Goal: Task Accomplishment & Management: Use online tool/utility

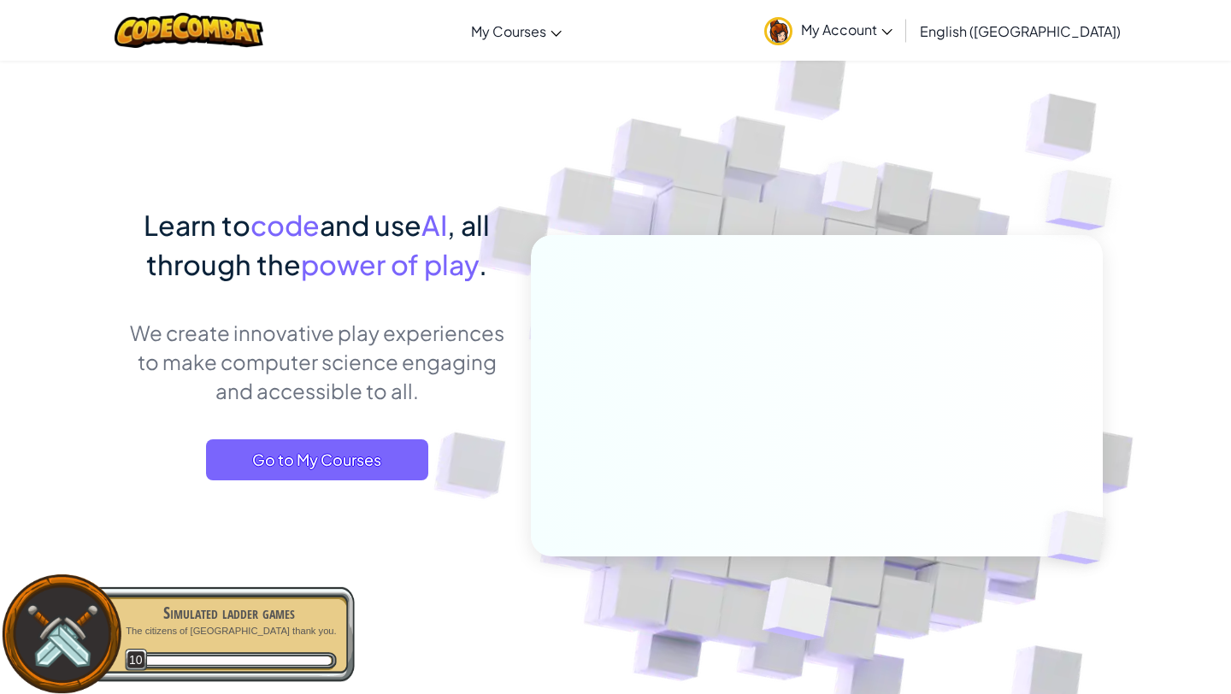
click at [120, 421] on div "Learn to code and use AI , all through the power of play . We create innovative…" at bounding box center [615, 372] width 1000 height 624
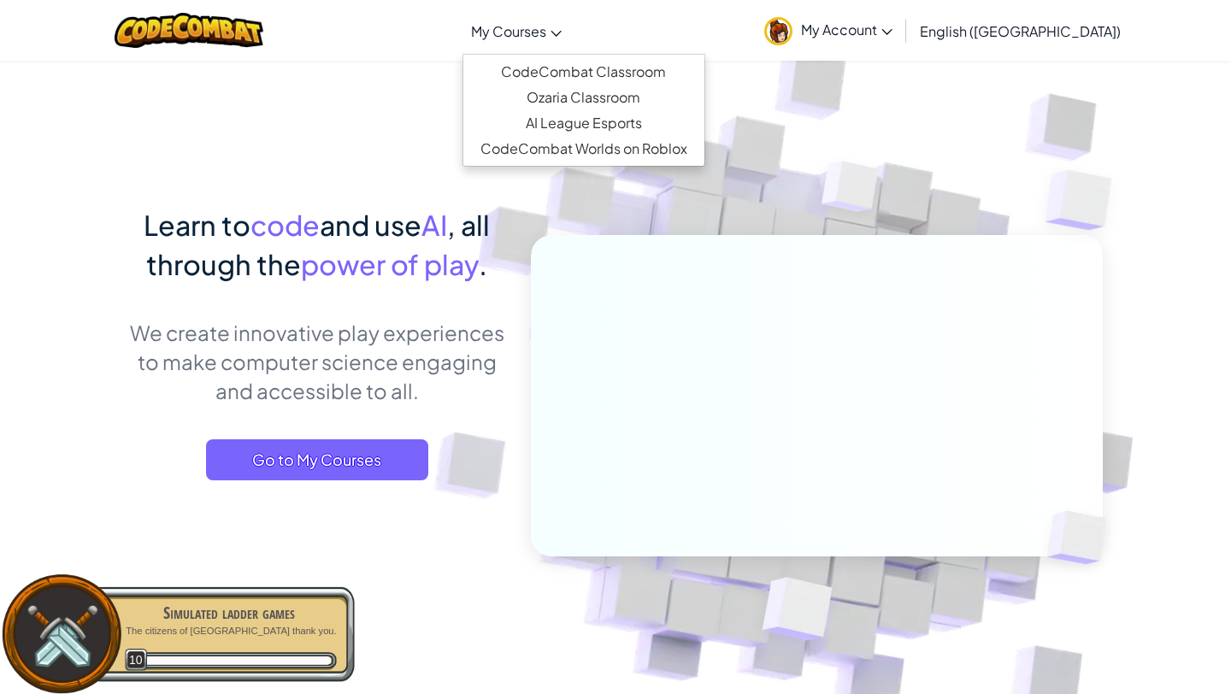
click at [560, 15] on link "My Courses" at bounding box center [516, 31] width 108 height 46
click at [310, 485] on div "Learn to code and use AI , all through the power of play . We create innovative…" at bounding box center [316, 359] width 377 height 309
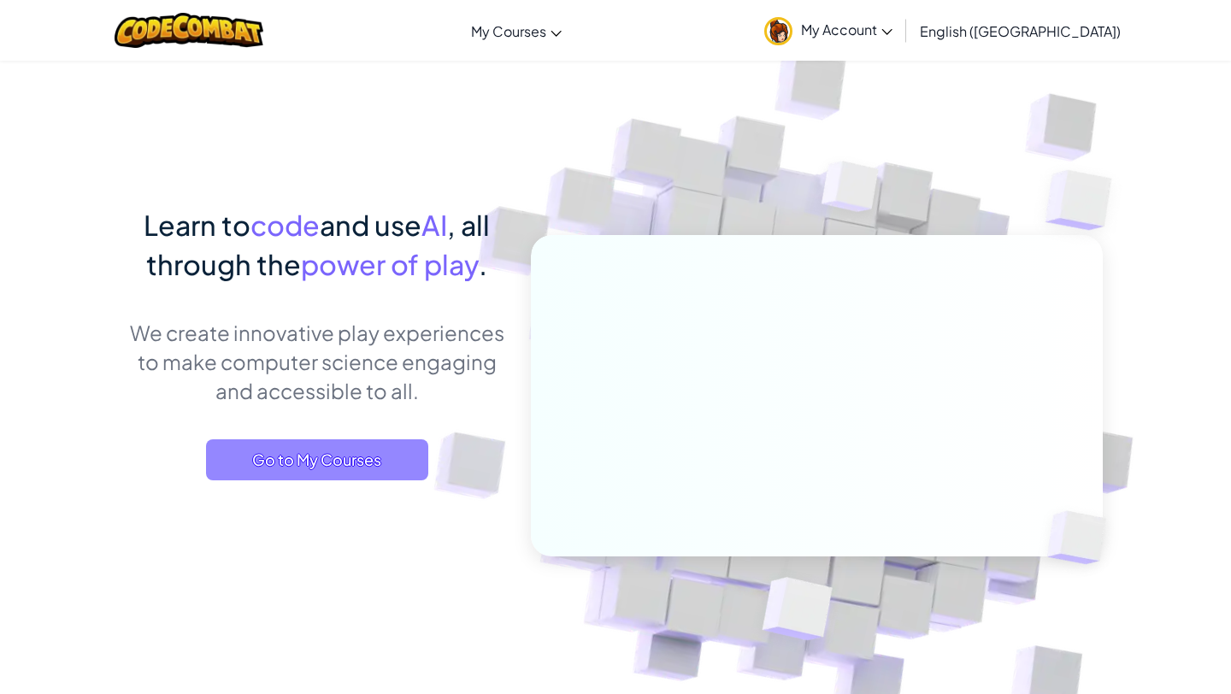
click at [303, 478] on span "Go to My Courses" at bounding box center [317, 459] width 222 height 41
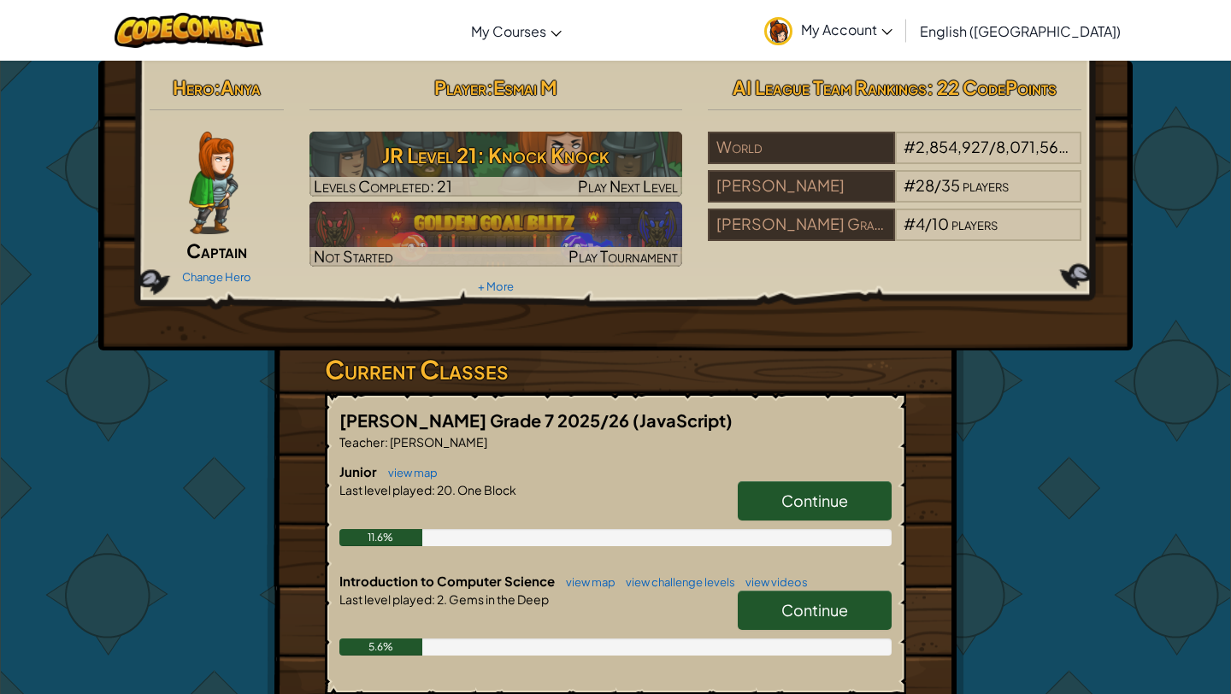
click at [364, 376] on h3 "Current Classes" at bounding box center [615, 369] width 581 height 38
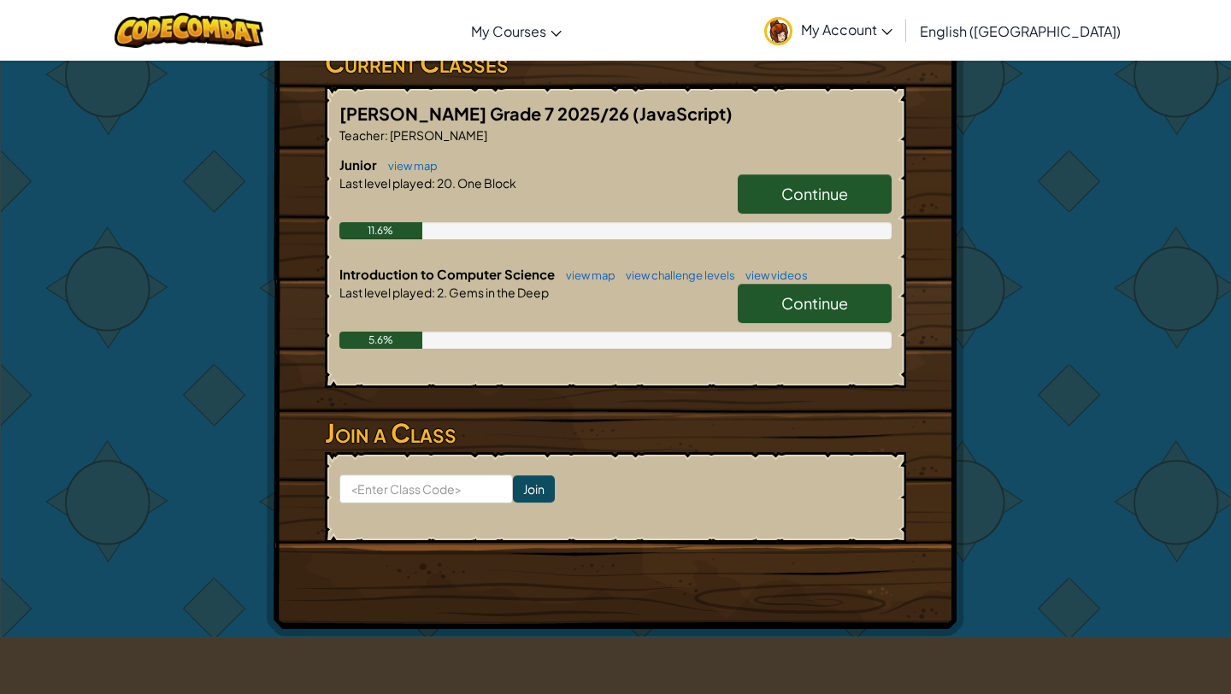
scroll to position [314, 0]
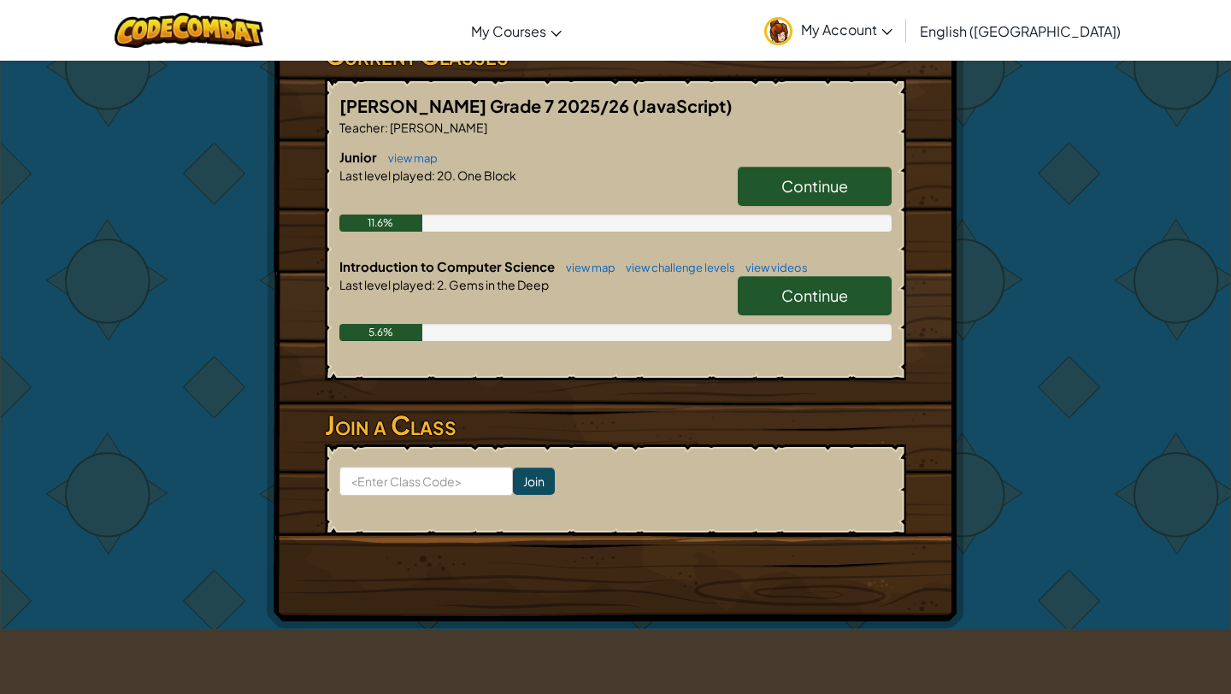
drag, startPoint x: 382, startPoint y: 153, endPoint x: 377, endPoint y: 132, distance: 21.1
click at [381, 141] on div "[PERSON_NAME] Grade 7 2025/26 (JavaScript) Teacher : [PERSON_NAME] Junior view …" at bounding box center [615, 230] width 581 height 302
click at [396, 156] on link "view map" at bounding box center [408, 158] width 58 height 14
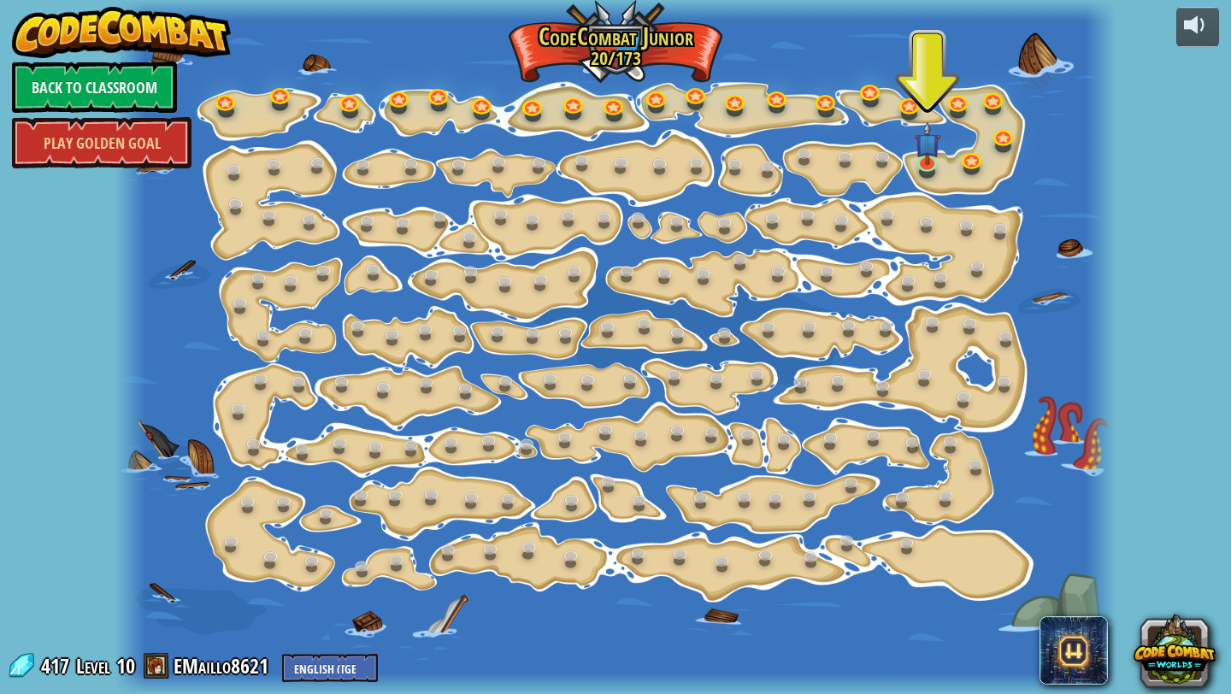
click at [390, 177] on div at bounding box center [615, 347] width 1000 height 694
click at [924, 138] on img at bounding box center [927, 132] width 26 height 58
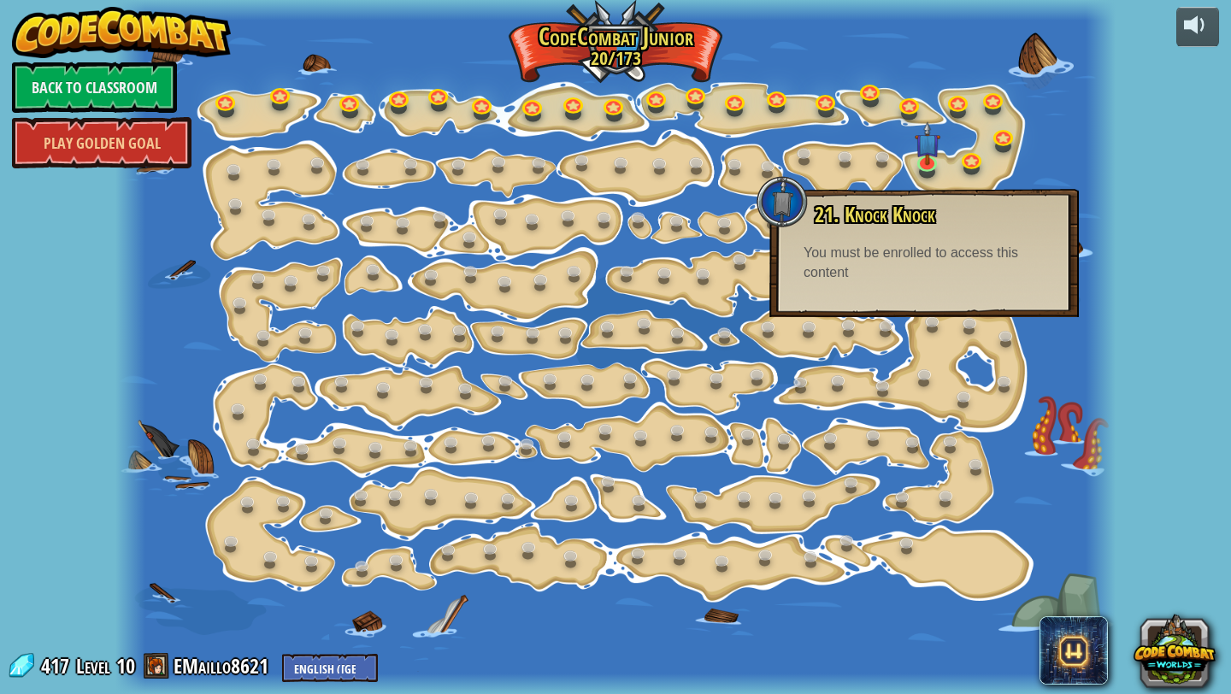
click at [267, 109] on div at bounding box center [615, 347] width 1000 height 694
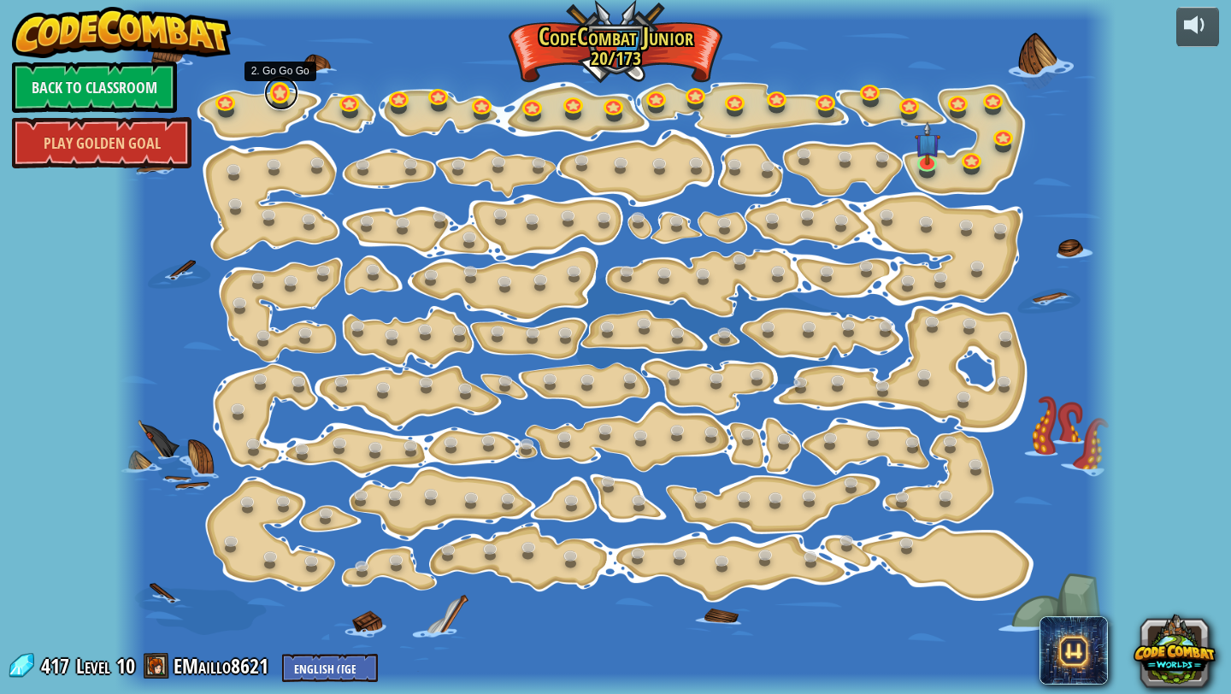
click at [287, 96] on link at bounding box center [281, 93] width 34 height 34
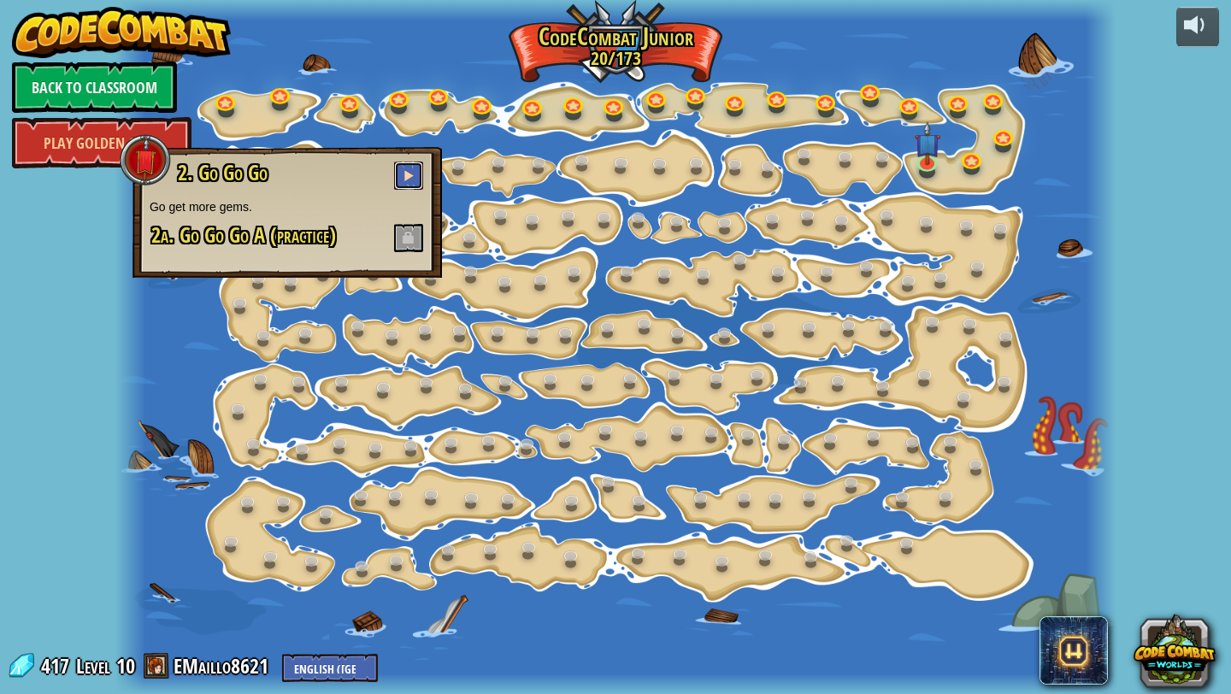
click at [403, 178] on button at bounding box center [408, 176] width 29 height 28
